Goal: Information Seeking & Learning: Find specific fact

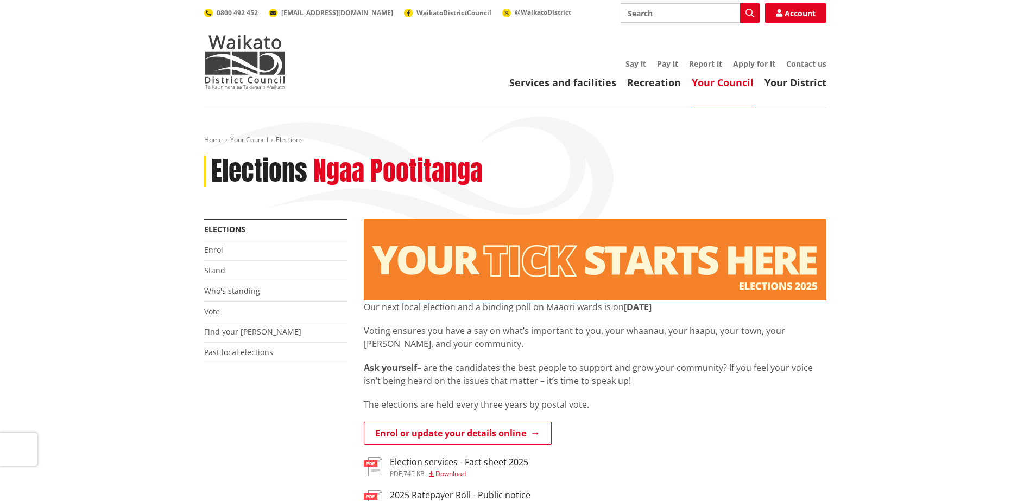
click at [637, 11] on input "Search" at bounding box center [689, 13] width 139 height 20
type input "Māori [PERSON_NAME] referendum"
click at [746, 13] on icon "button" at bounding box center [749, 13] width 9 height 9
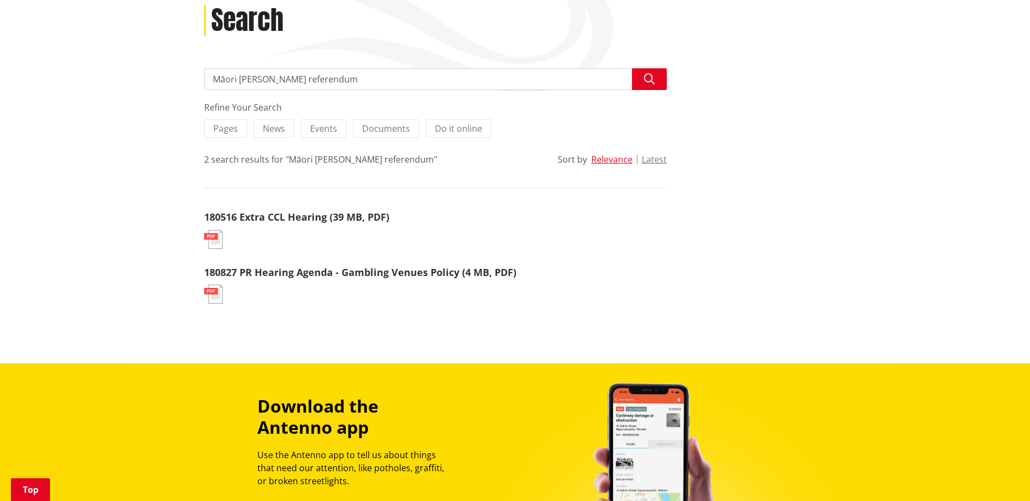
scroll to position [163, 0]
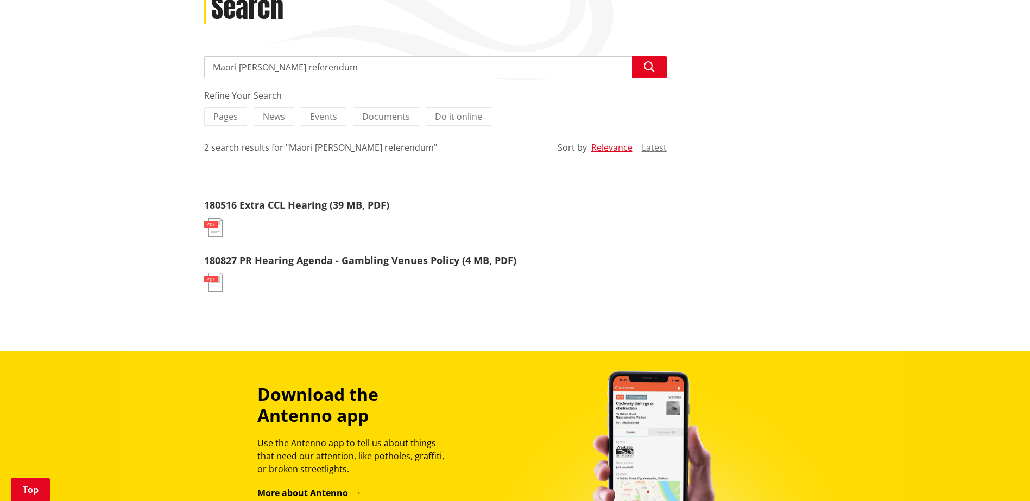
click at [753, 158] on div "Search Māori [PERSON_NAME] referendum Search Refine Your Search Pages News Even…" at bounding box center [515, 182] width 638 height 252
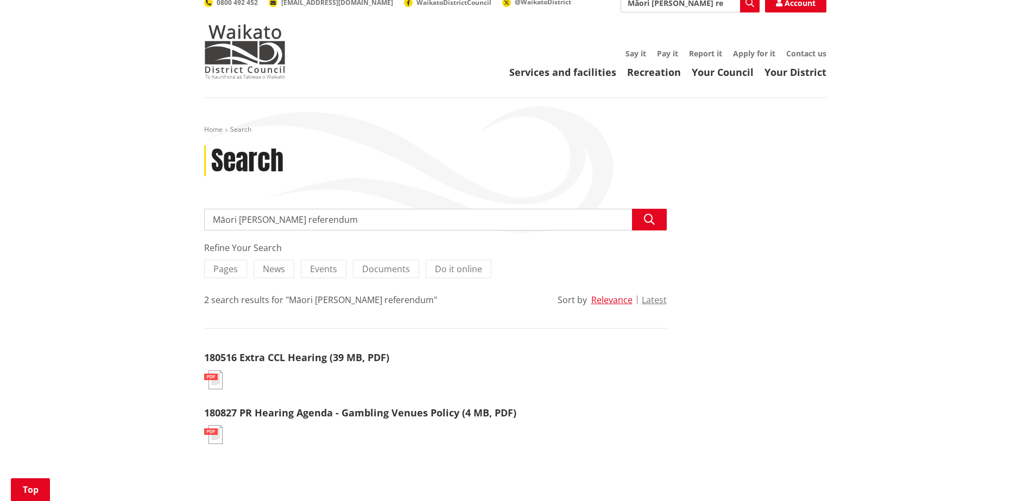
scroll to position [0, 0]
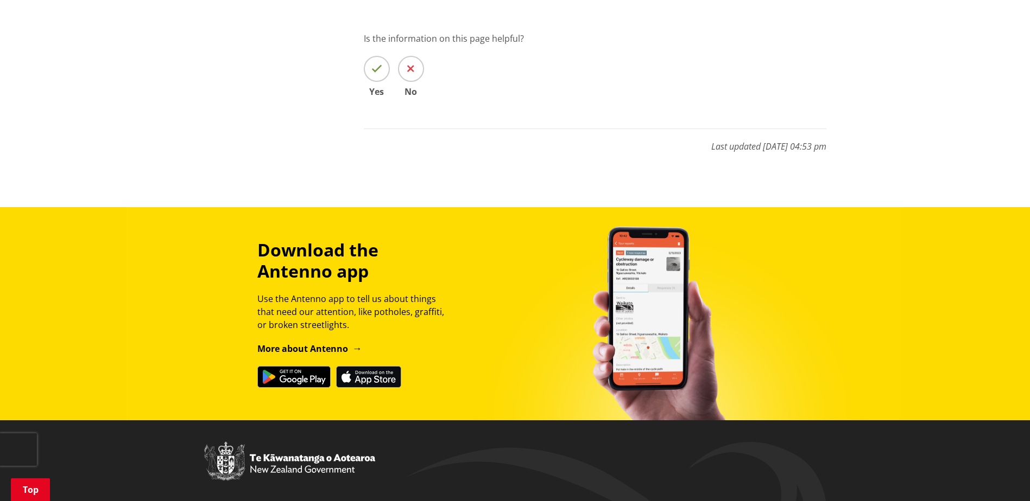
scroll to position [6518, 0]
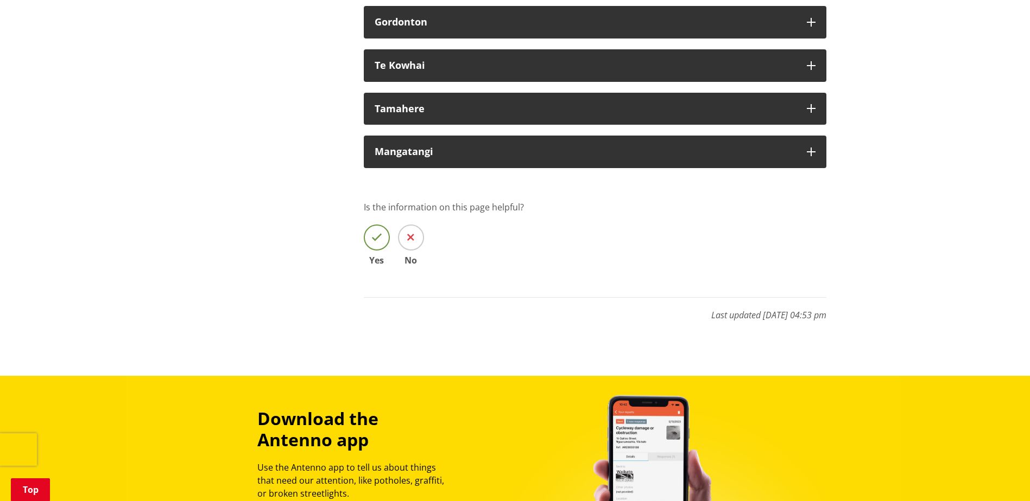
click at [376, 243] on icon at bounding box center [376, 237] width 11 height 11
click at [0, 0] on input "Yes" at bounding box center [0, 0] width 0 height 0
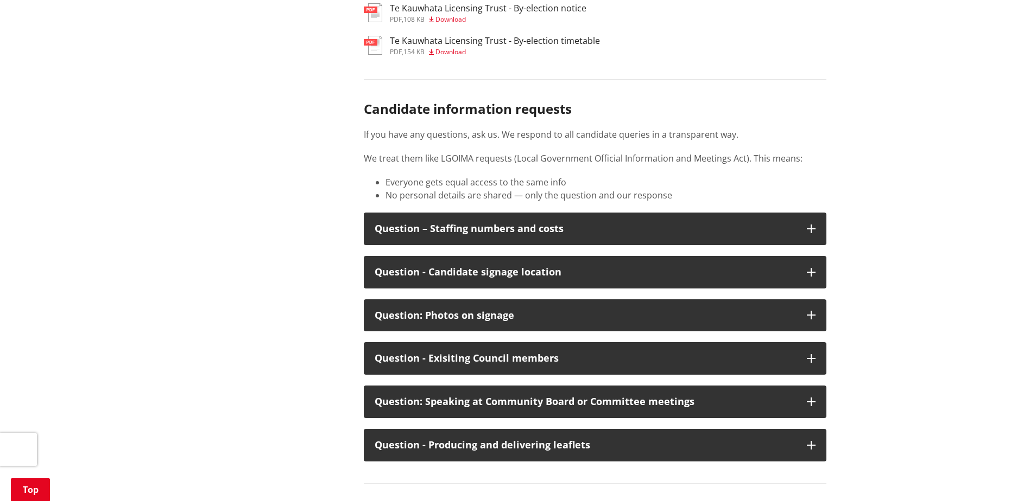
scroll to position [5465, 0]
